Goal: Find specific page/section: Find specific page/section

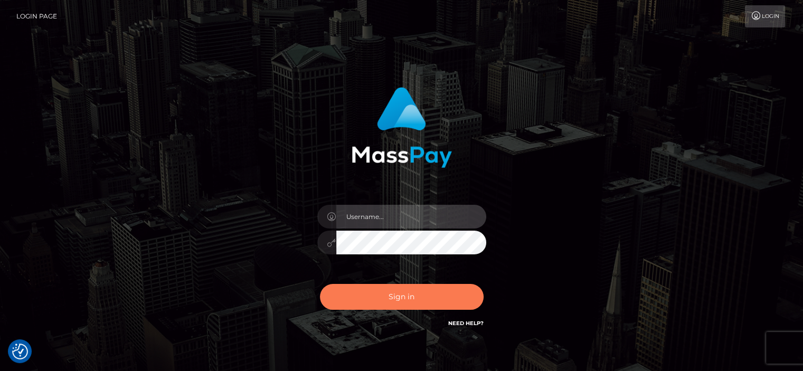
type input "[PERSON_NAME].[PERSON_NAME]"
click at [346, 304] on button "Sign in" at bounding box center [402, 297] width 164 height 26
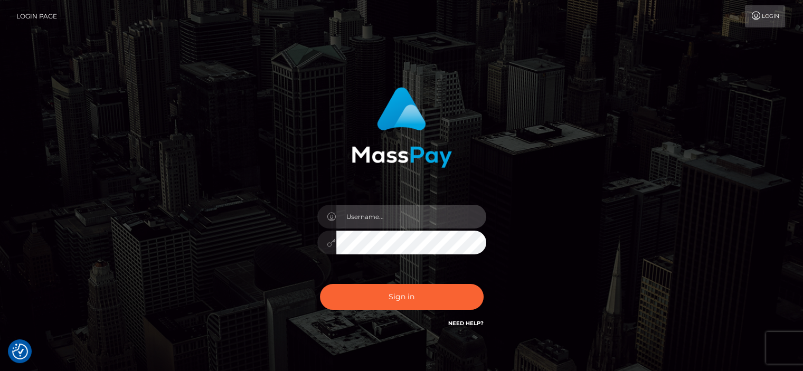
type input "abigail.cope"
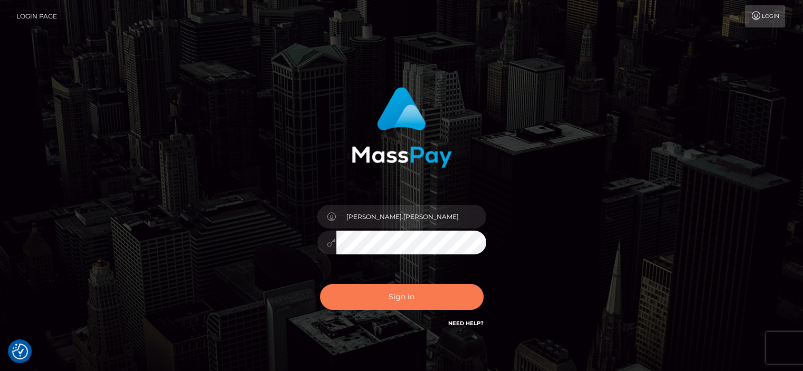
click at [346, 304] on button "Sign in" at bounding box center [402, 297] width 164 height 26
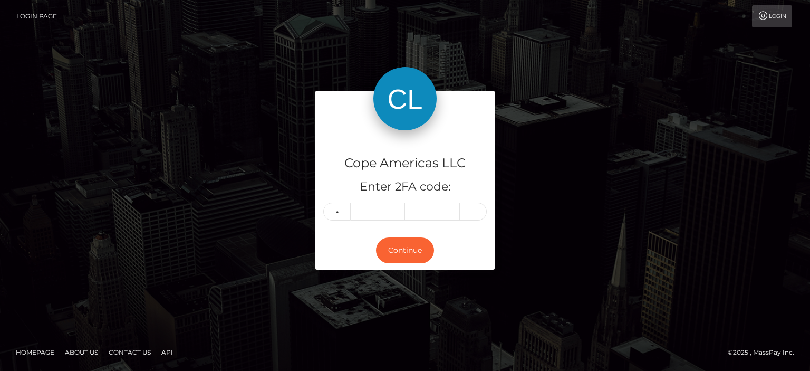
type input "9"
type input "5"
type input "3"
type input "2"
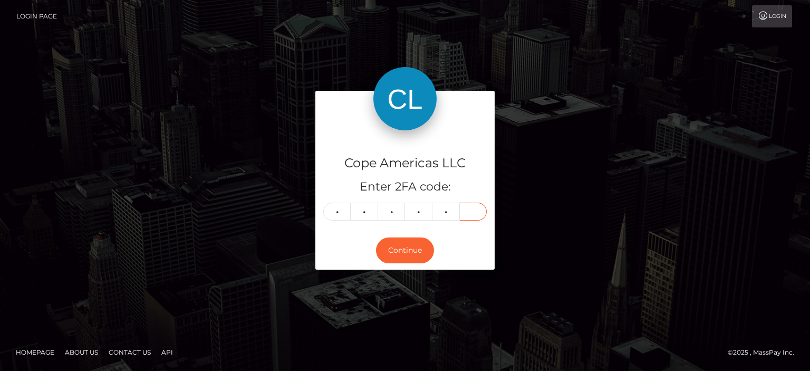
type input "7"
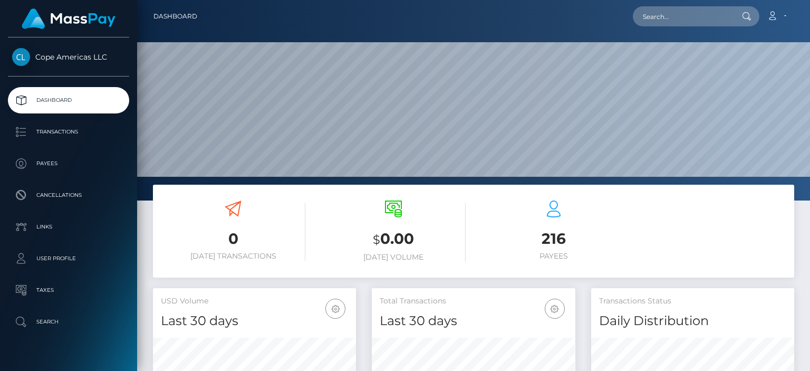
scroll to position [187, 203]
click at [689, 14] on input "text" at bounding box center [682, 16] width 99 height 20
paste input "52918"
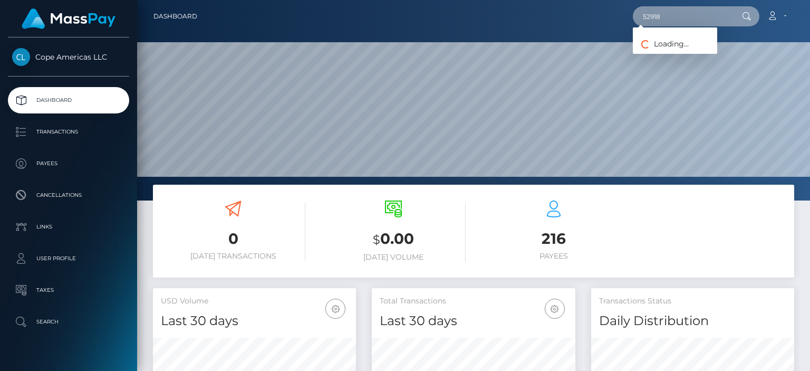
type input "52918"
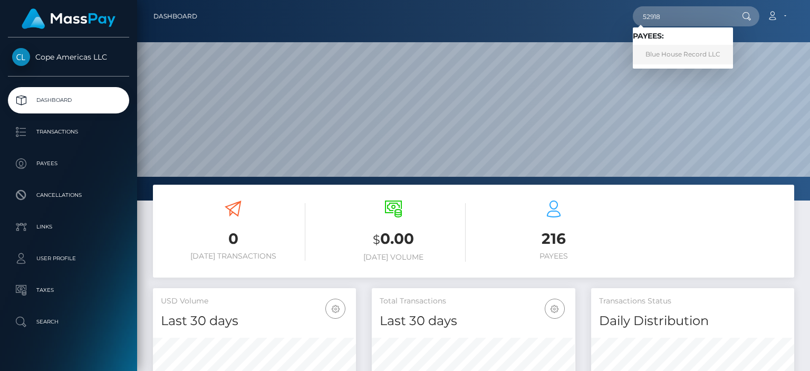
click at [698, 59] on link "Blue House Record LLC" at bounding box center [683, 55] width 100 height 20
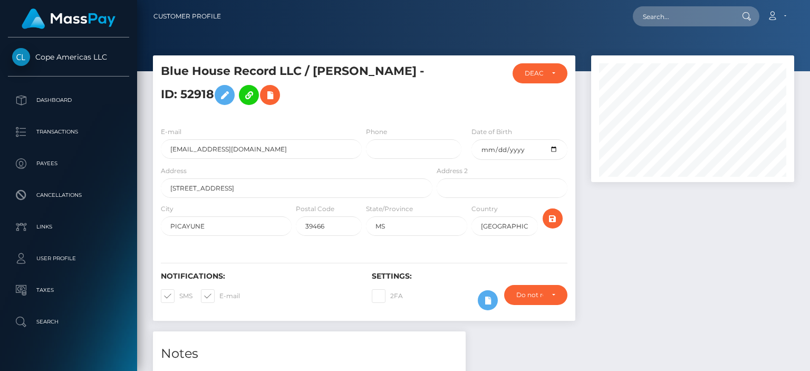
scroll to position [127, 203]
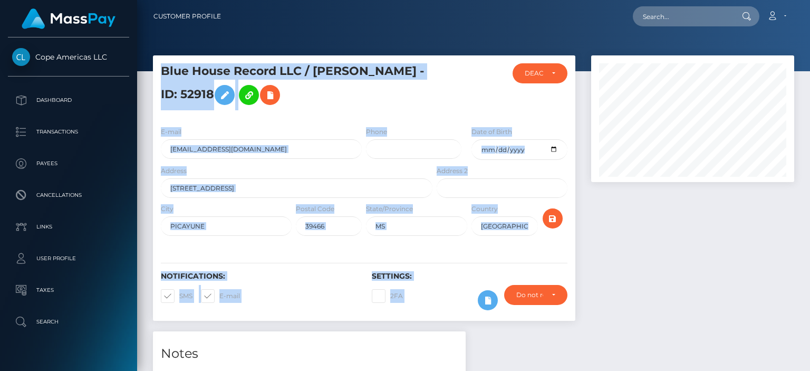
drag, startPoint x: 810, startPoint y: 21, endPoint x: 790, endPoint y: 124, distance: 104.7
click at [793, 117] on div "Customer Profile Loading... Loading..." at bounding box center [473, 185] width 673 height 371
click at [653, 260] on div at bounding box center [693, 193] width 219 height 276
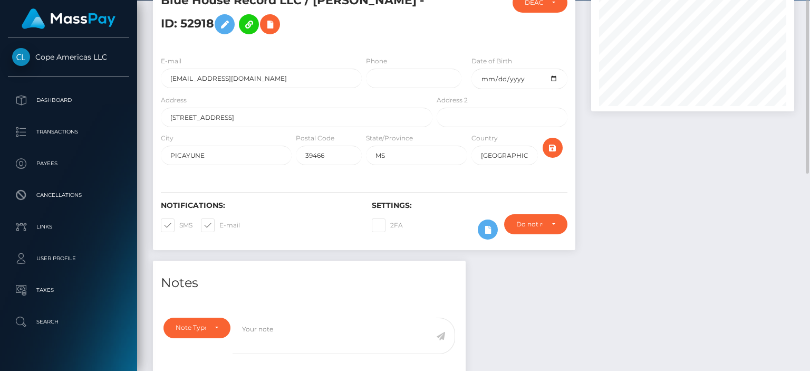
scroll to position [0, 0]
